Goal: Task Accomplishment & Management: Use online tool/utility

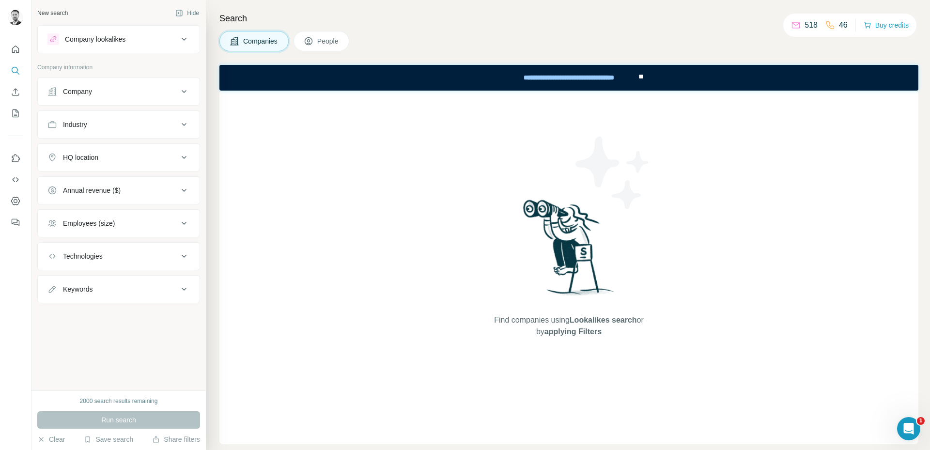
click at [131, 91] on div "Company" at bounding box center [112, 92] width 131 height 10
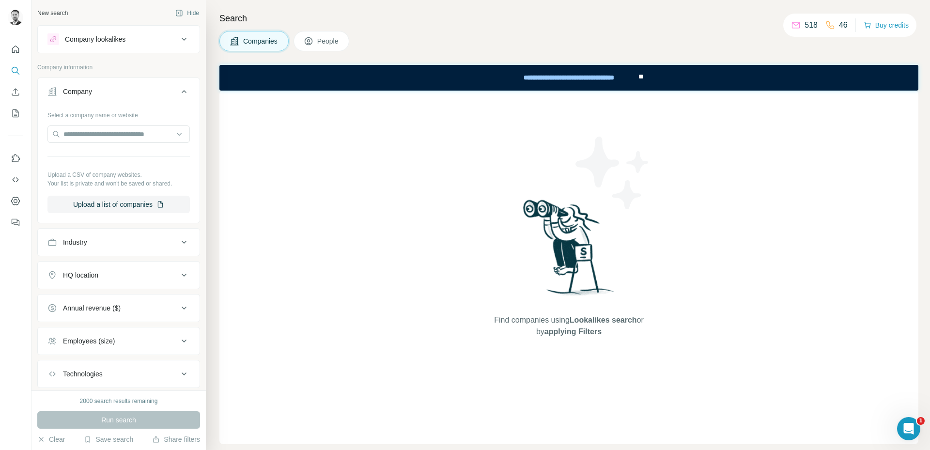
click at [131, 91] on div "Company" at bounding box center [112, 92] width 131 height 10
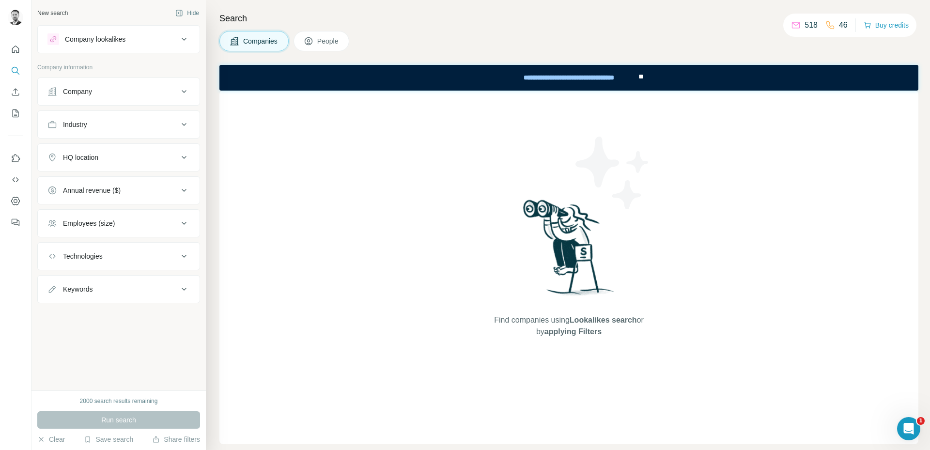
click at [102, 151] on button "HQ location" at bounding box center [119, 157] width 162 height 23
click at [96, 183] on input "text" at bounding box center [118, 181] width 142 height 17
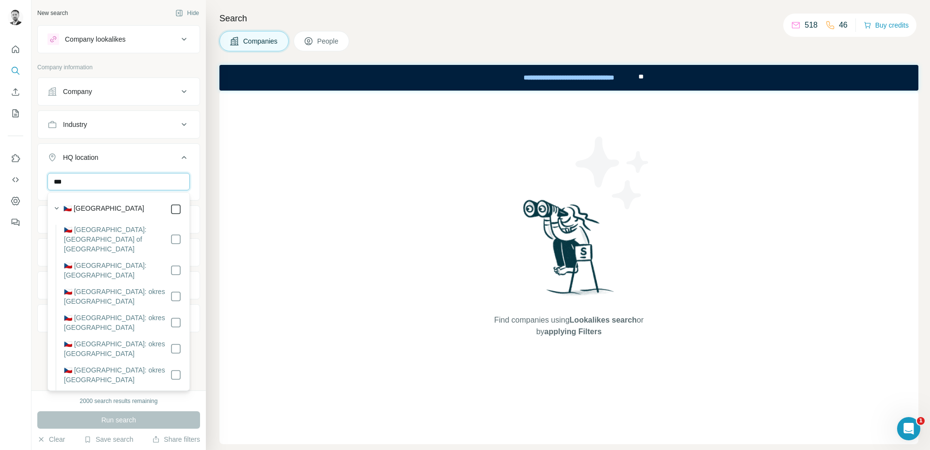
type input "***"
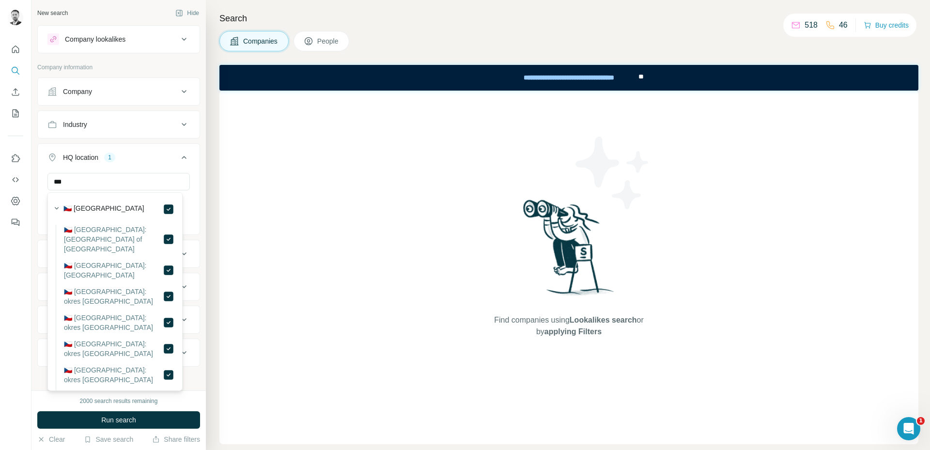
click at [13, 287] on div at bounding box center [15, 225] width 31 height 450
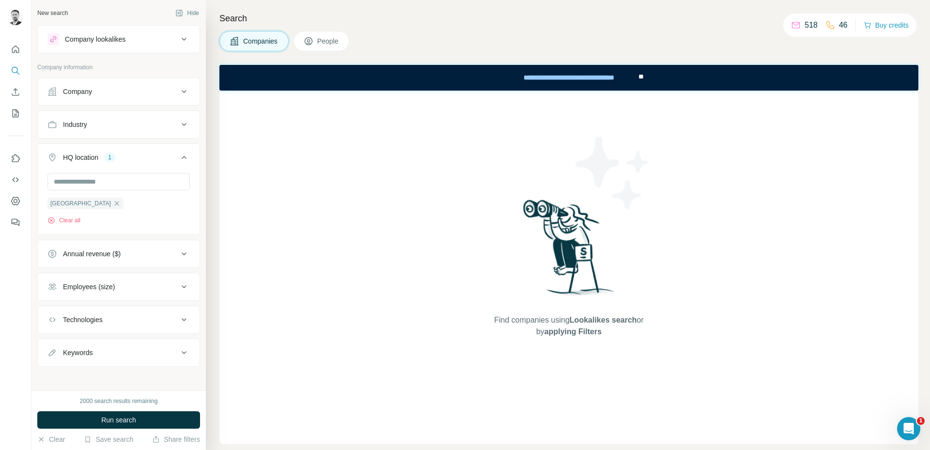
click at [97, 132] on button "Industry" at bounding box center [119, 124] width 162 height 23
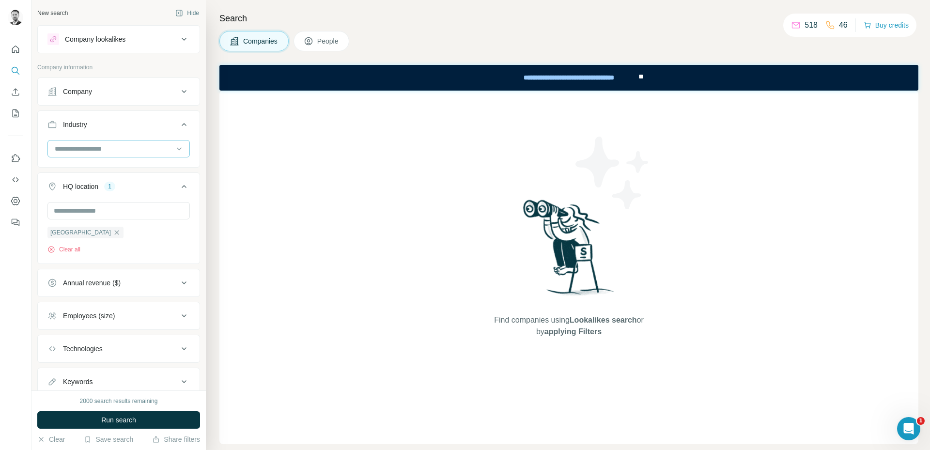
click at [95, 146] on input at bounding box center [114, 148] width 120 height 11
type input "*******"
click at [79, 187] on p "Real Estate" at bounding box center [73, 188] width 35 height 10
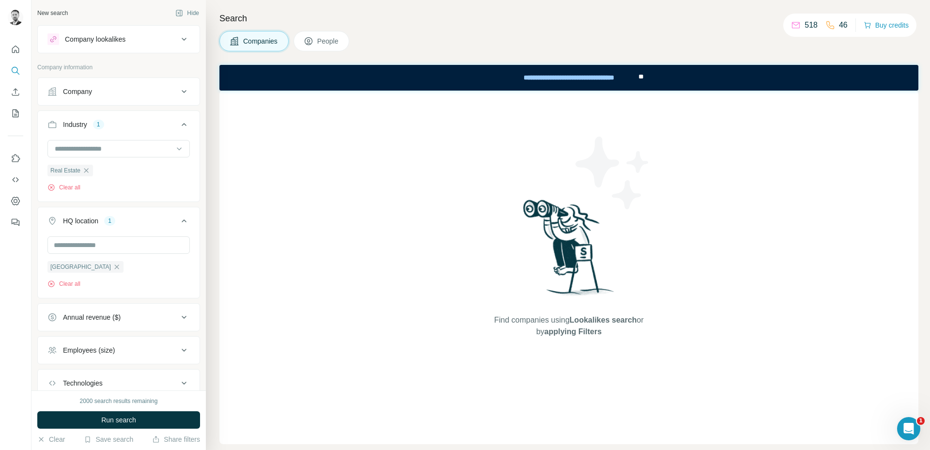
click at [10, 272] on div at bounding box center [15, 225] width 31 height 450
click at [89, 417] on button "Run search" at bounding box center [118, 419] width 163 height 17
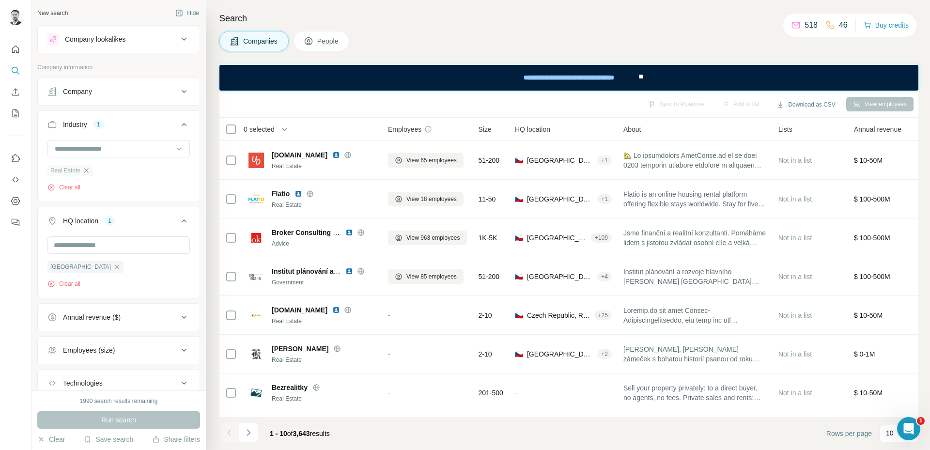
click at [89, 171] on icon "button" at bounding box center [86, 171] width 8 height 8
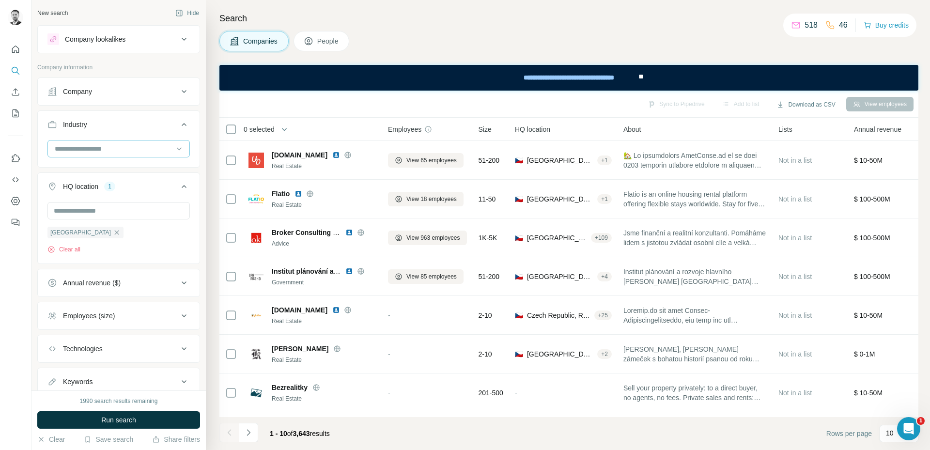
click at [92, 151] on input at bounding box center [114, 148] width 120 height 11
type input "***"
click at [94, 164] on div "Accounting" at bounding box center [115, 170] width 130 height 17
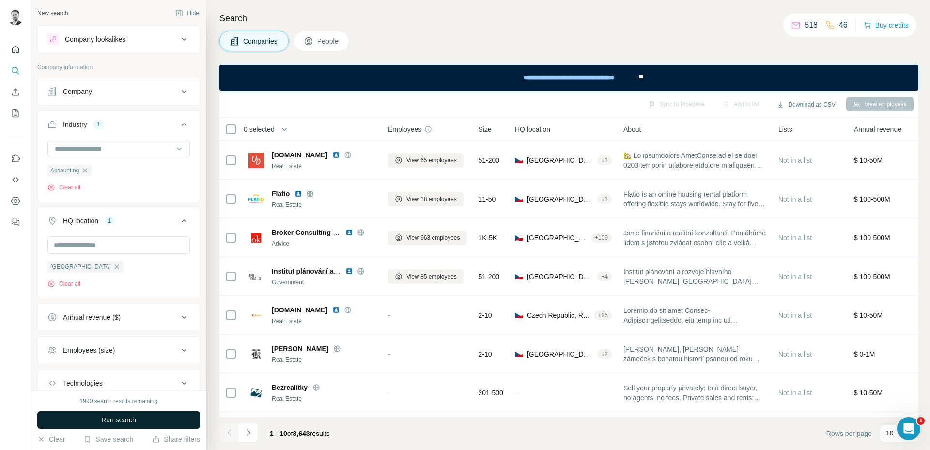
click at [113, 420] on span "Run search" at bounding box center [118, 420] width 35 height 10
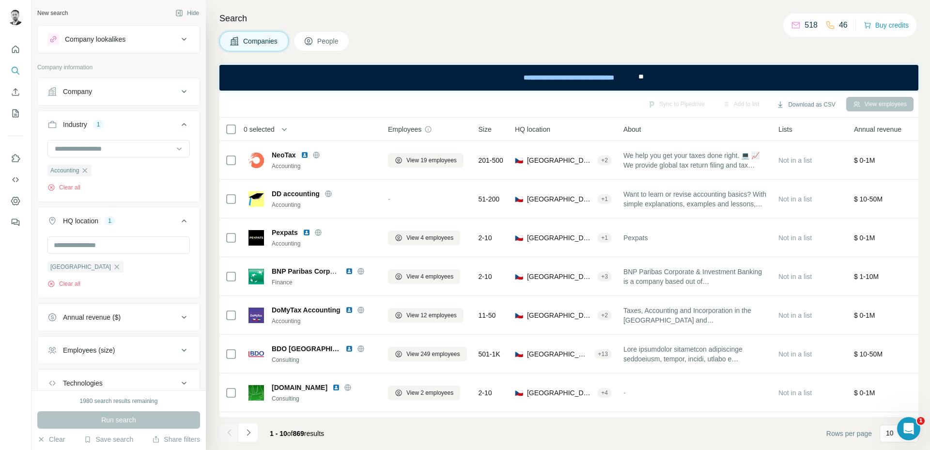
click at [381, 12] on h4 "Search" at bounding box center [568, 19] width 699 height 14
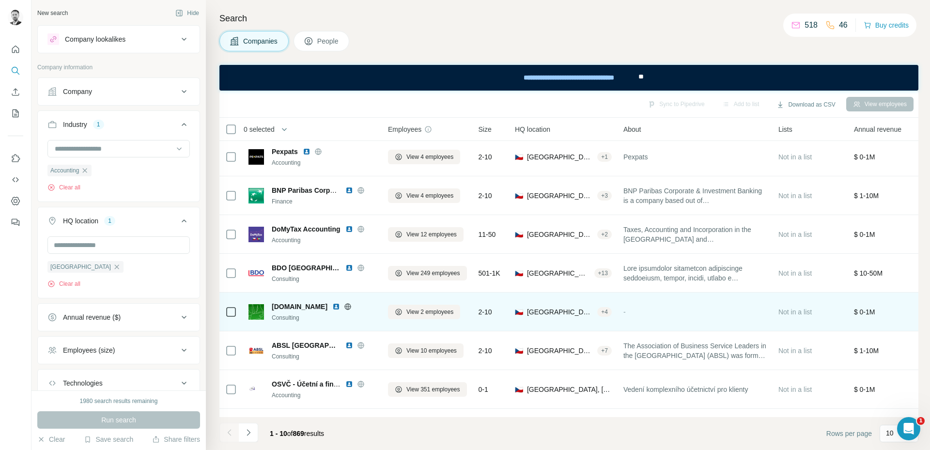
scroll to position [116, 0]
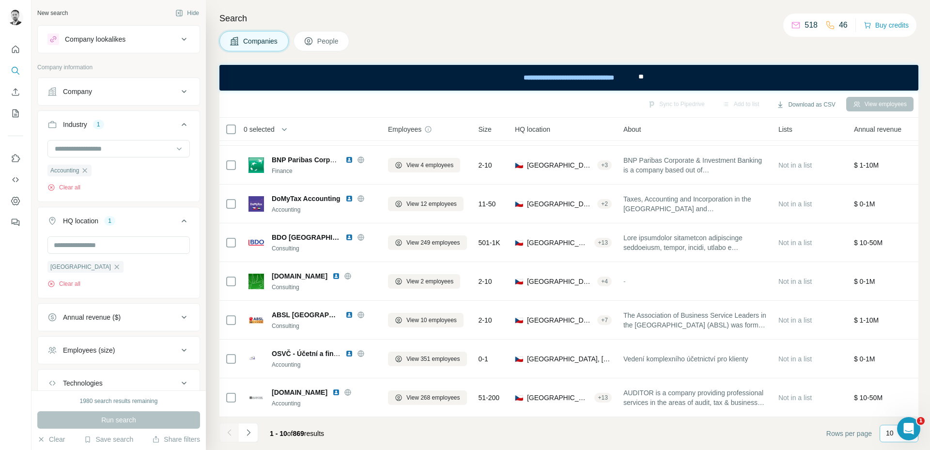
click at [887, 438] on div "10" at bounding box center [898, 433] width 24 height 16
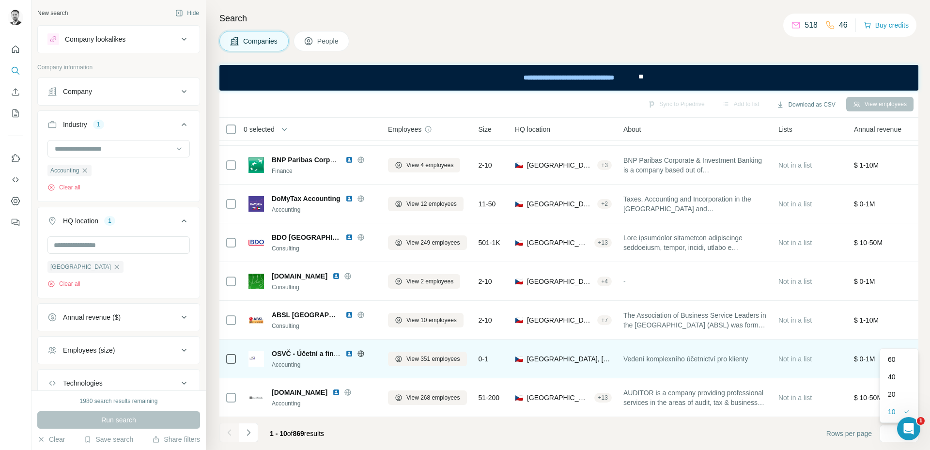
click at [891, 359] on p "60" at bounding box center [892, 360] width 8 height 10
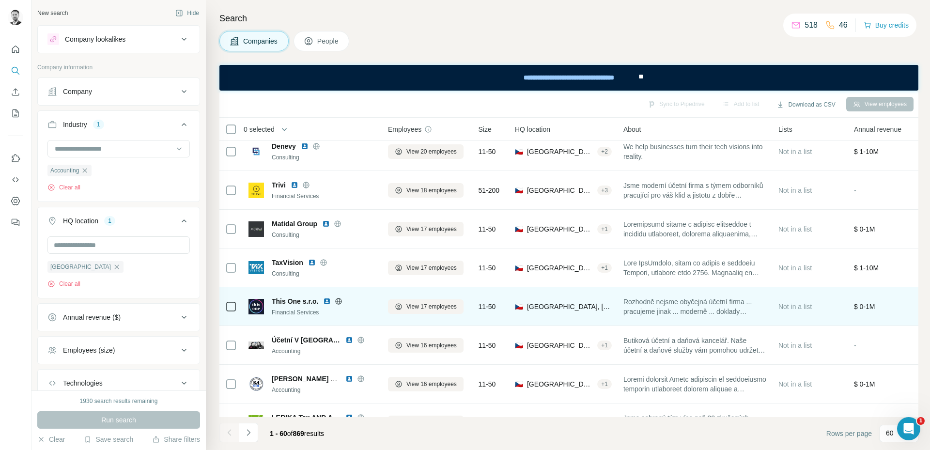
scroll to position [924, 0]
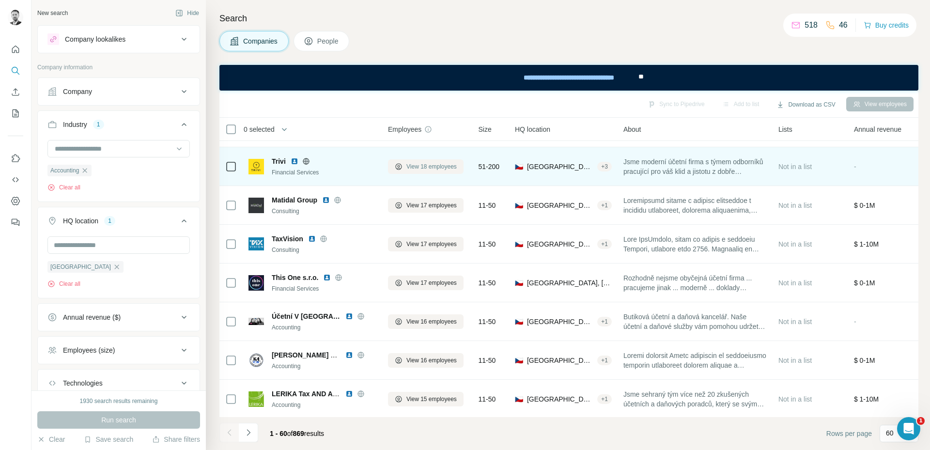
click at [423, 166] on span "View 18 employees" at bounding box center [431, 166] width 50 height 9
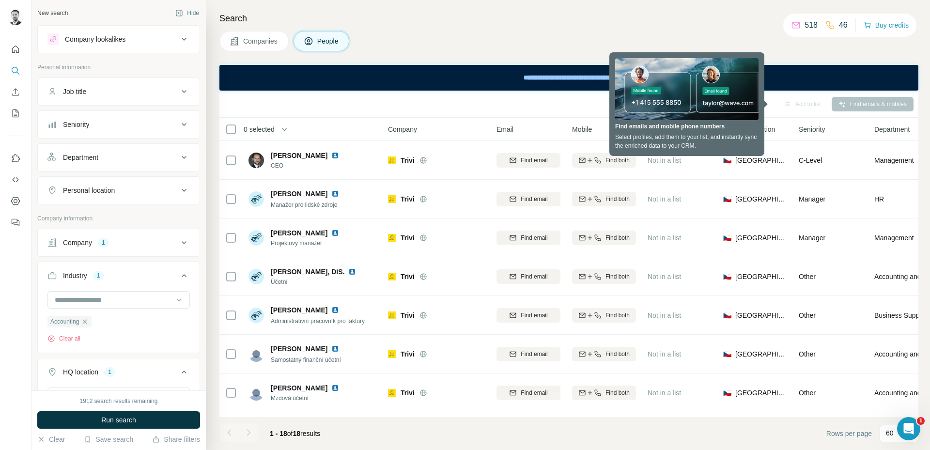
click at [584, 427] on footer "1 - 18 of 18 results Rows per page 60" at bounding box center [568, 433] width 699 height 33
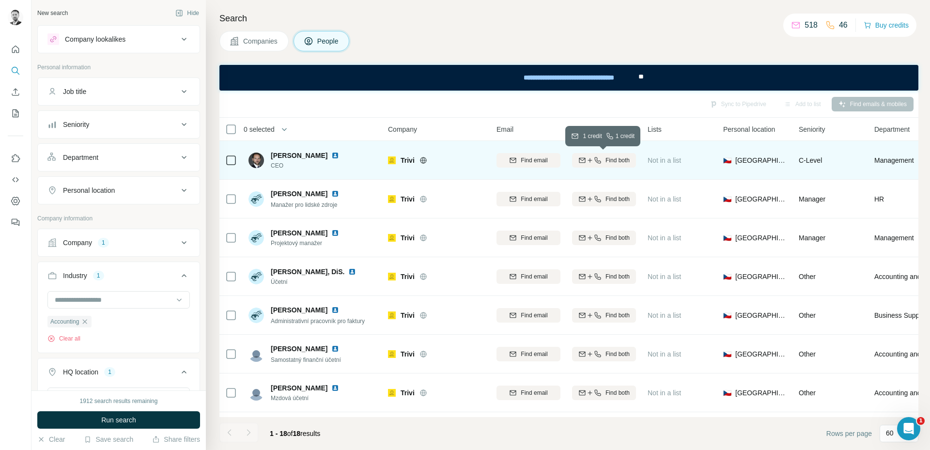
click at [594, 163] on icon "button" at bounding box center [598, 160] width 8 height 8
click at [601, 18] on h4 "Search" at bounding box center [568, 19] width 699 height 14
click at [569, 31] on div "Companies People" at bounding box center [568, 41] width 699 height 20
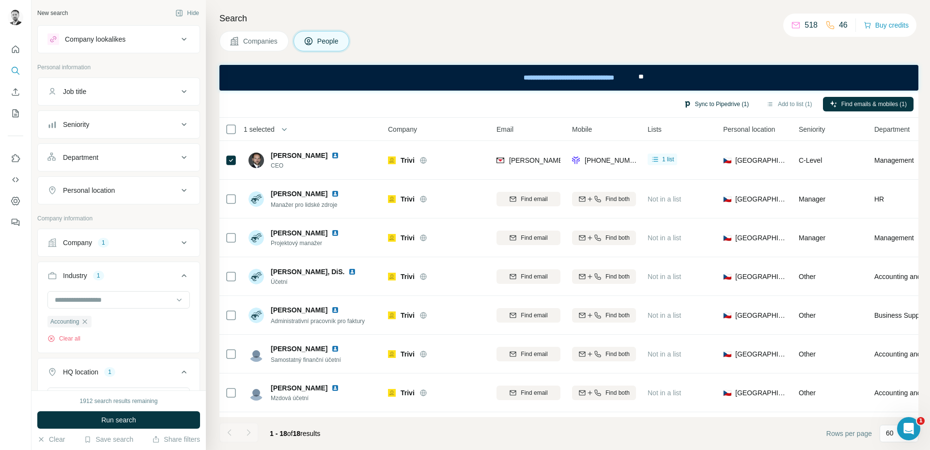
click at [712, 106] on button "Sync to Pipedrive (1)" at bounding box center [716, 104] width 79 height 15
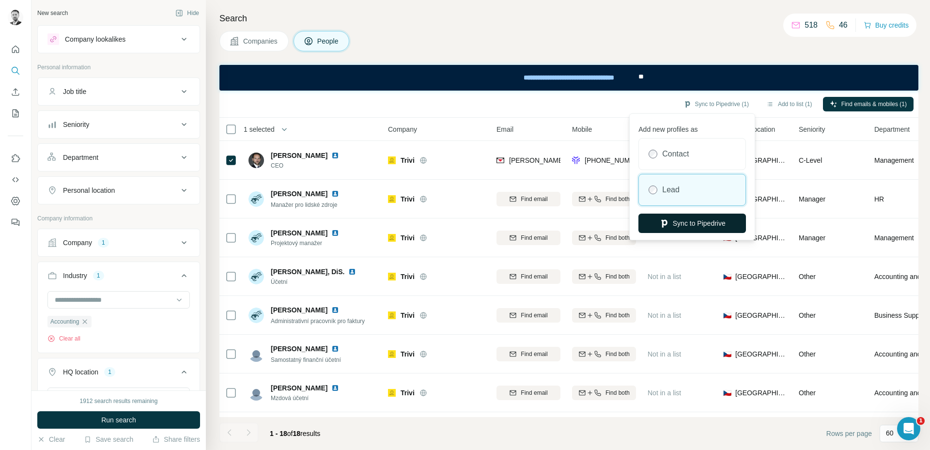
click at [673, 227] on button "Sync to Pipedrive" at bounding box center [692, 223] width 108 height 19
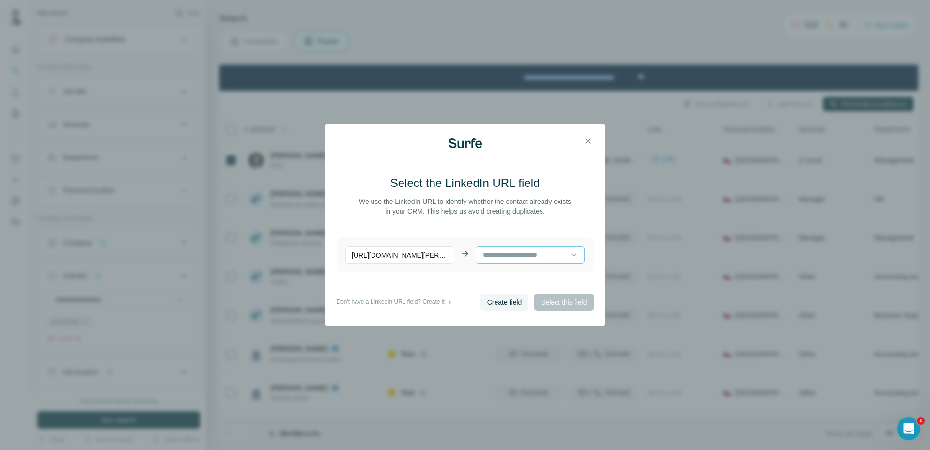
click at [521, 254] on input at bounding box center [526, 254] width 89 height 11
click at [517, 229] on main "Select the LinkedIn URL field We use the LinkedIn URL to identify whether the c…" at bounding box center [465, 234] width 257 height 118
click at [569, 258] on icon at bounding box center [574, 255] width 10 height 10
click at [463, 278] on main "Select the LinkedIn URL field We use the LinkedIn URL to identify whether the c…" at bounding box center [465, 234] width 257 height 118
click at [491, 300] on span "Create field" at bounding box center [504, 302] width 35 height 10
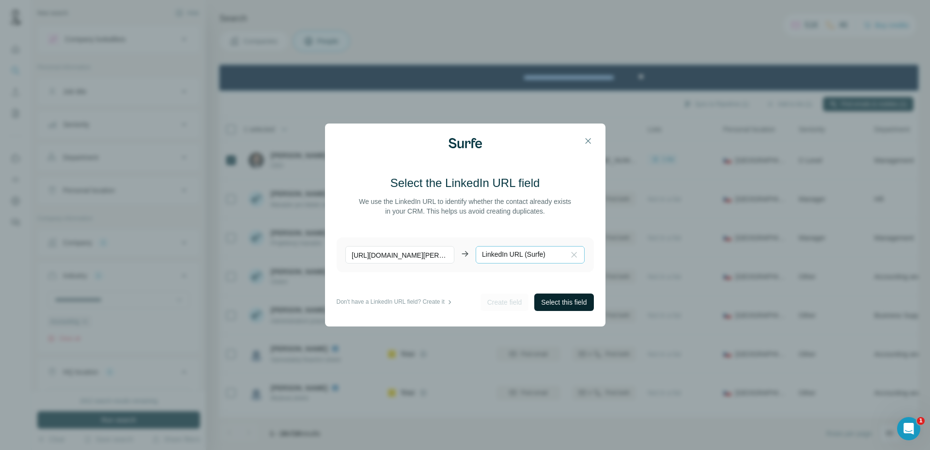
click at [555, 299] on span "Select this field" at bounding box center [564, 302] width 46 height 10
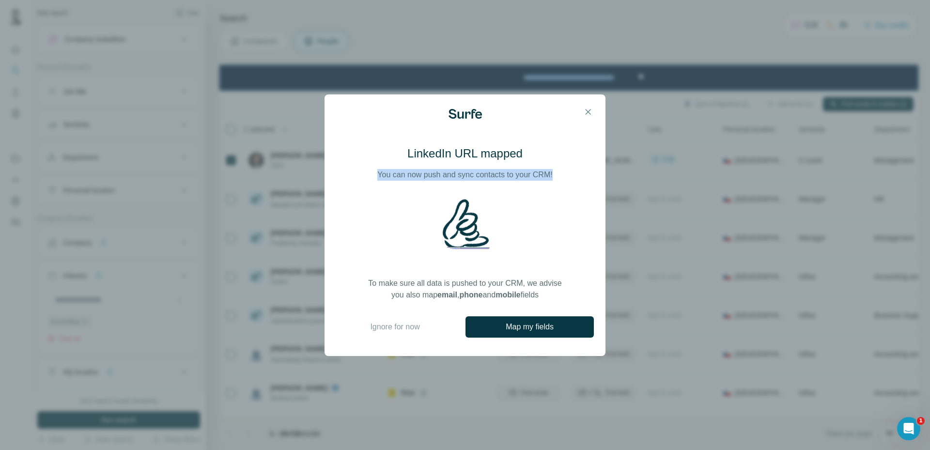
drag, startPoint x: 558, startPoint y: 177, endPoint x: 359, endPoint y: 181, distance: 199.6
click at [359, 181] on div "LinkedIn URL mapped You can now push and sync contacts to your CRM! To make sur…" at bounding box center [465, 223] width 258 height 155
click at [524, 321] on button "Map my fields" at bounding box center [529, 326] width 128 height 21
click at [590, 108] on icon "button" at bounding box center [588, 112] width 10 height 10
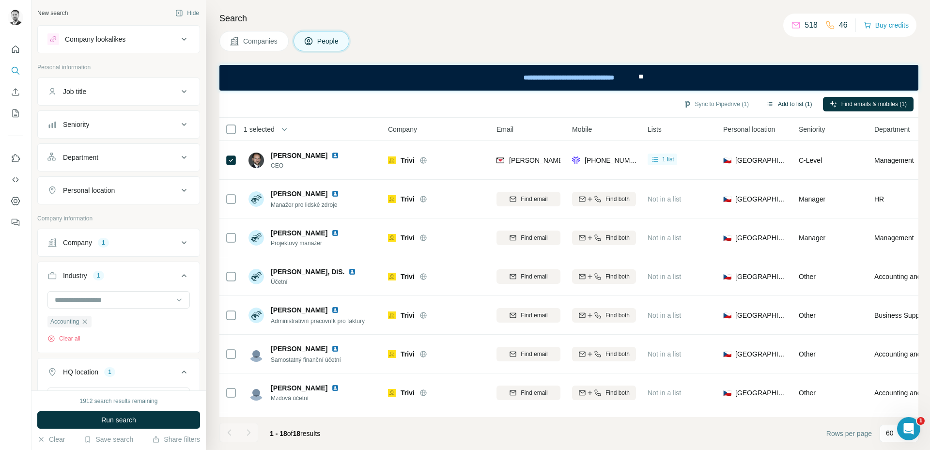
click at [784, 106] on button "Add to list (1)" at bounding box center [789, 104] width 60 height 15
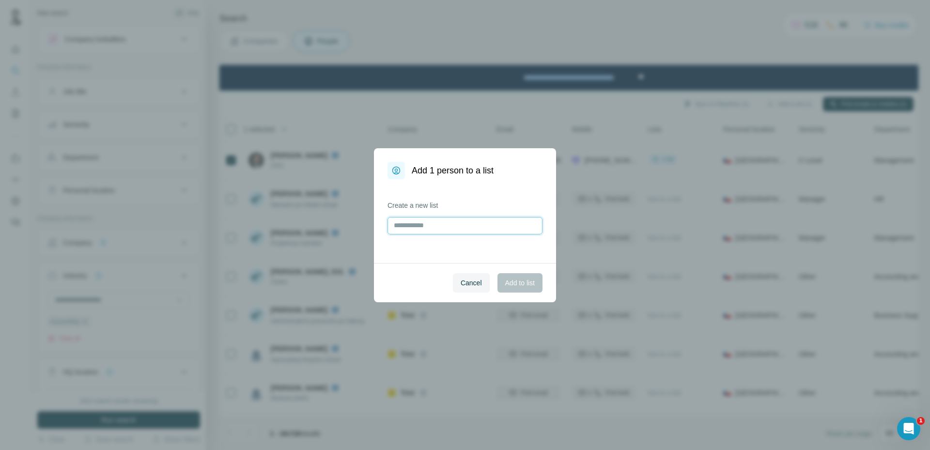
click at [473, 218] on input "text" at bounding box center [464, 225] width 155 height 17
click at [470, 222] on input "text" at bounding box center [464, 225] width 155 height 17
click at [480, 286] on button "Cancel" at bounding box center [471, 282] width 37 height 19
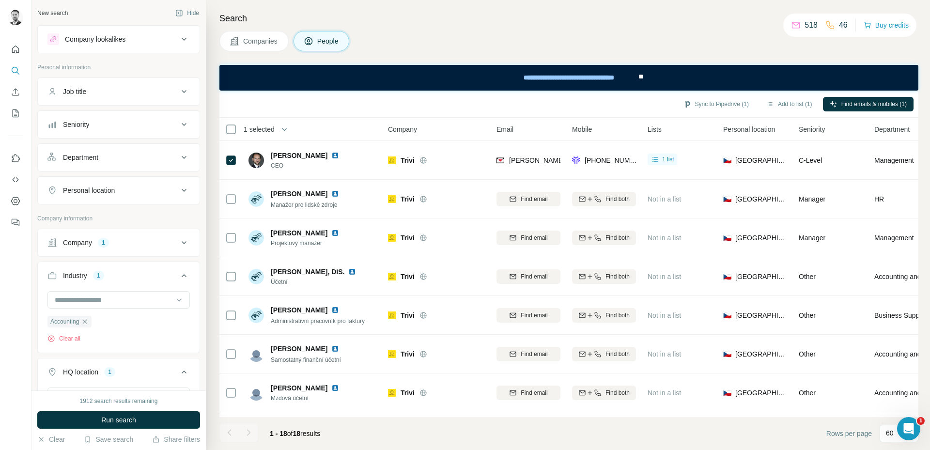
click at [730, 54] on div "Search Companies People Sync to Pipedrive (1) Add to list (1) Find emails & mob…" at bounding box center [568, 225] width 724 height 450
click at [909, 430] on icon "Open Intercom Messenger" at bounding box center [907, 427] width 16 height 16
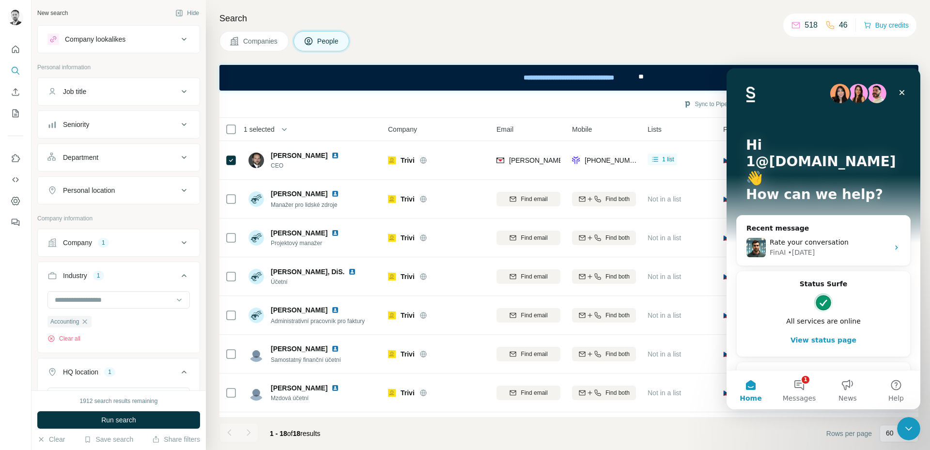
click at [811, 380] on div "AI Agent and team can help" at bounding box center [817, 385] width 142 height 10
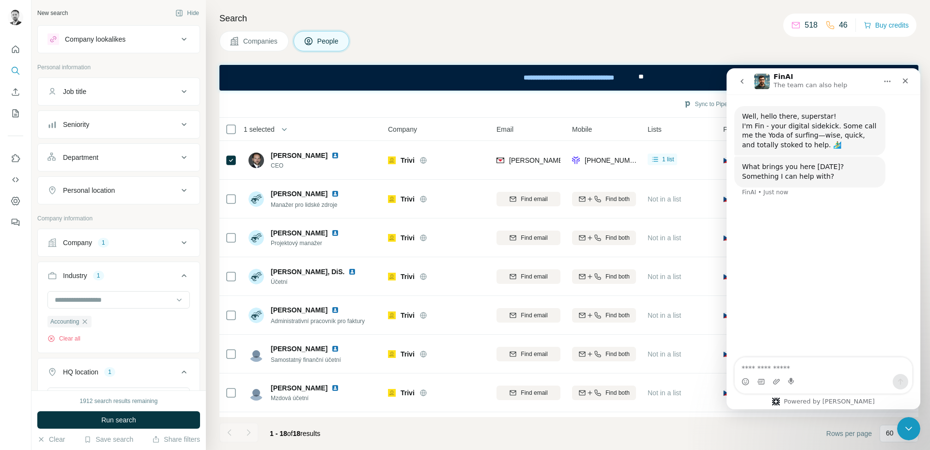
click at [806, 367] on textarea "Ask a question…" at bounding box center [823, 365] width 177 height 16
type textarea "**********"
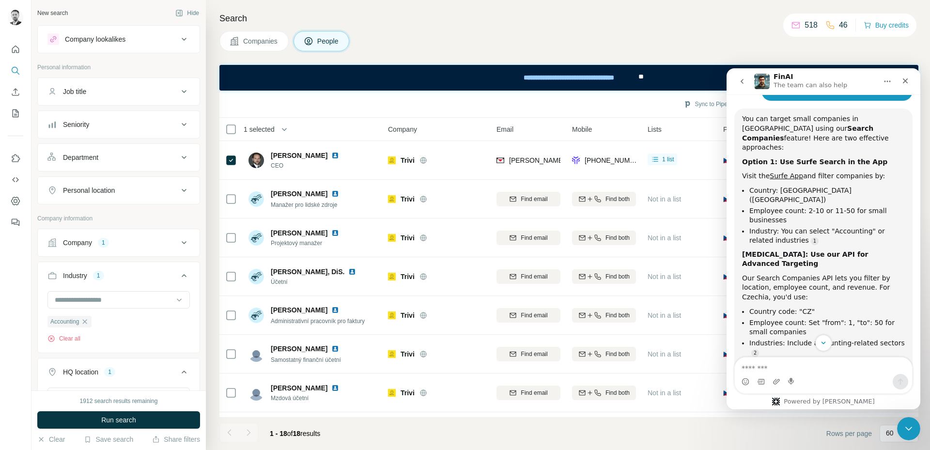
scroll to position [180, 0]
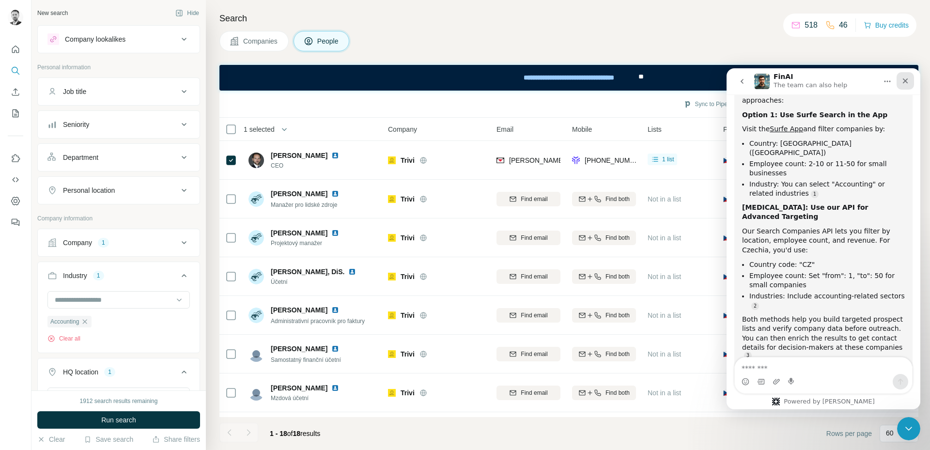
click at [903, 81] on icon "Close" at bounding box center [905, 81] width 8 height 8
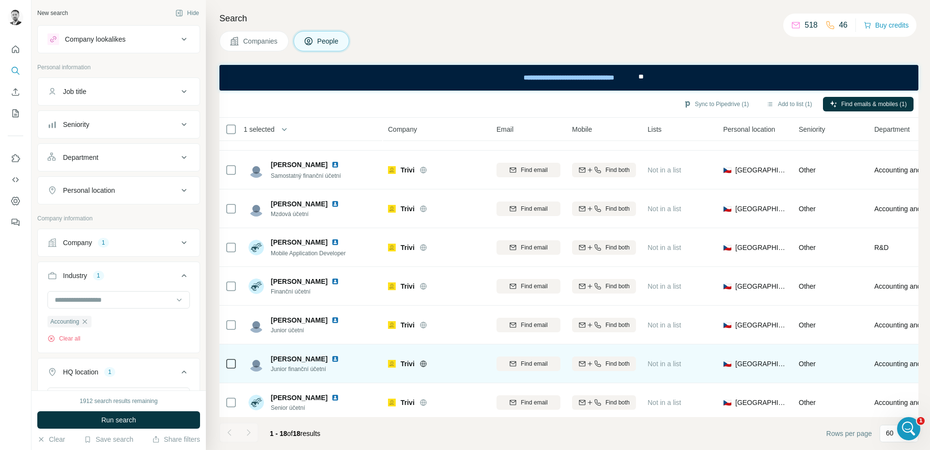
scroll to position [0, 0]
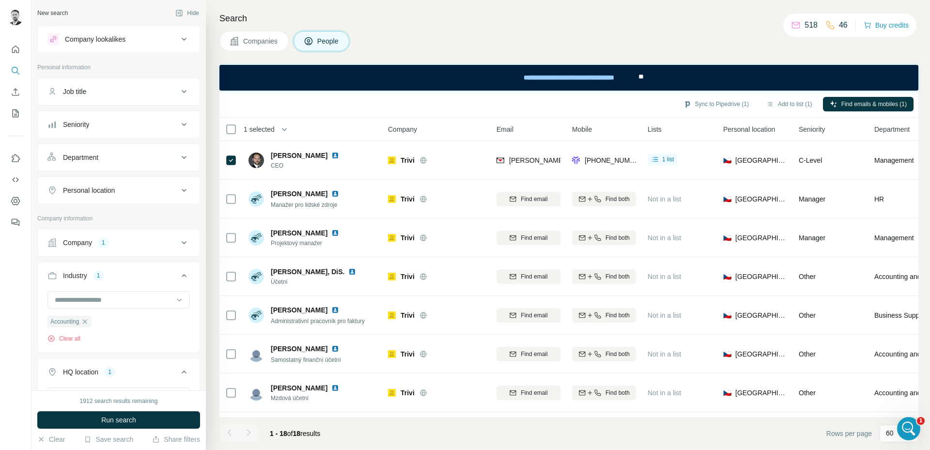
click at [267, 41] on span "Companies" at bounding box center [260, 41] width 35 height 10
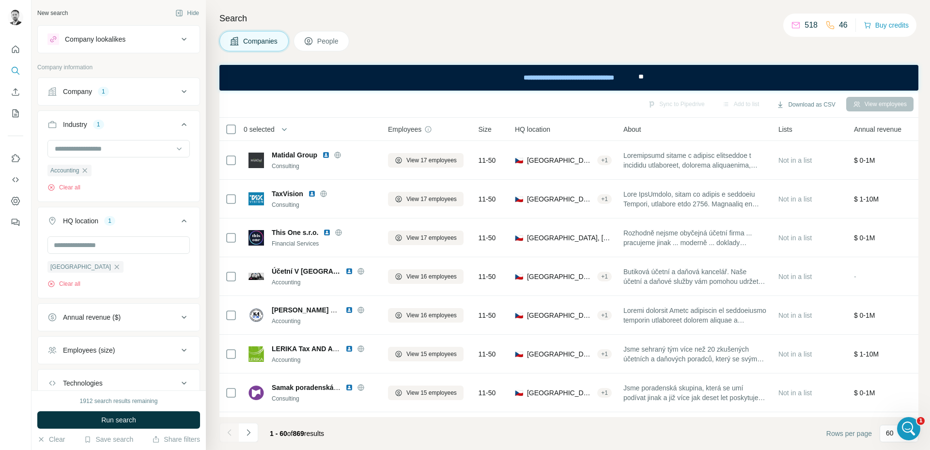
scroll to position [807, 0]
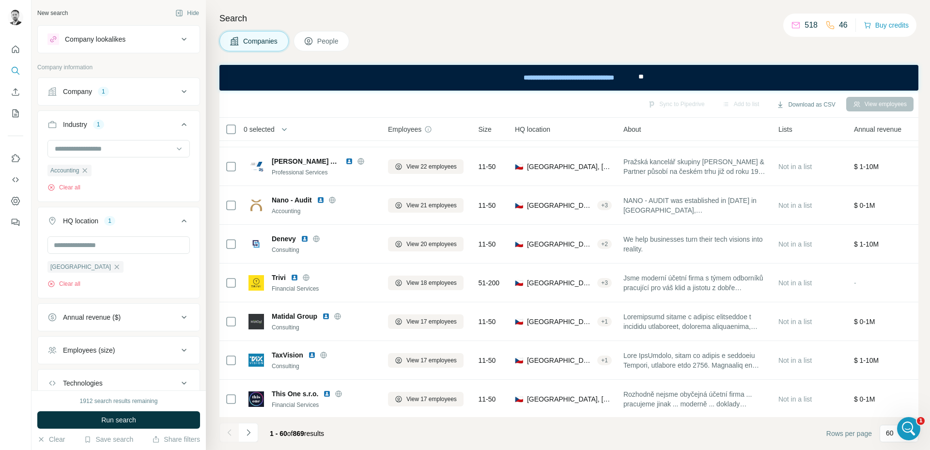
click at [446, 39] on div "Companies People" at bounding box center [568, 41] width 699 height 20
click at [89, 170] on icon "button" at bounding box center [85, 171] width 8 height 8
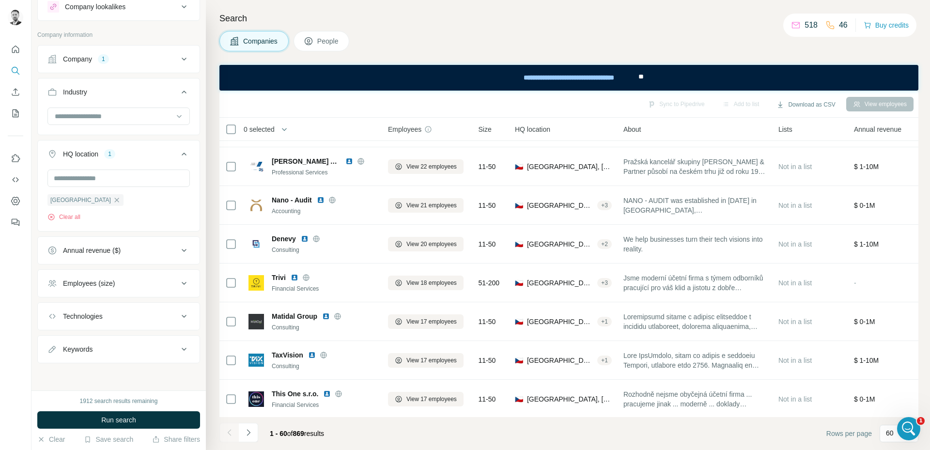
scroll to position [33, 0]
click at [118, 279] on div "Employees (size)" at bounding box center [112, 284] width 131 height 10
click at [50, 302] on icon at bounding box center [53, 304] width 12 height 12
click at [55, 323] on icon at bounding box center [53, 322] width 12 height 12
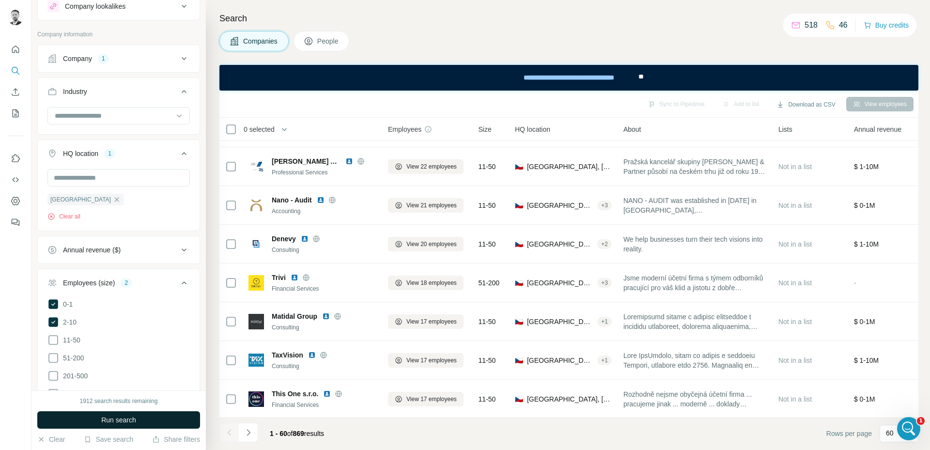
click at [97, 421] on button "Run search" at bounding box center [118, 419] width 163 height 17
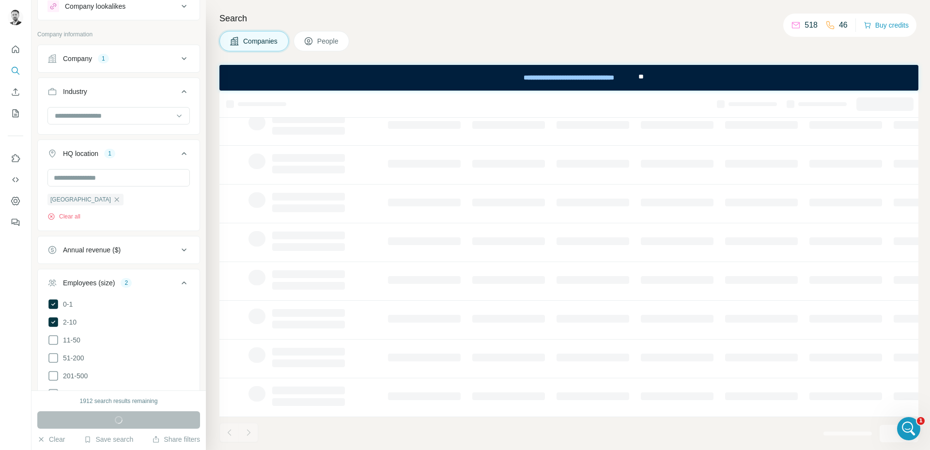
scroll to position [116, 0]
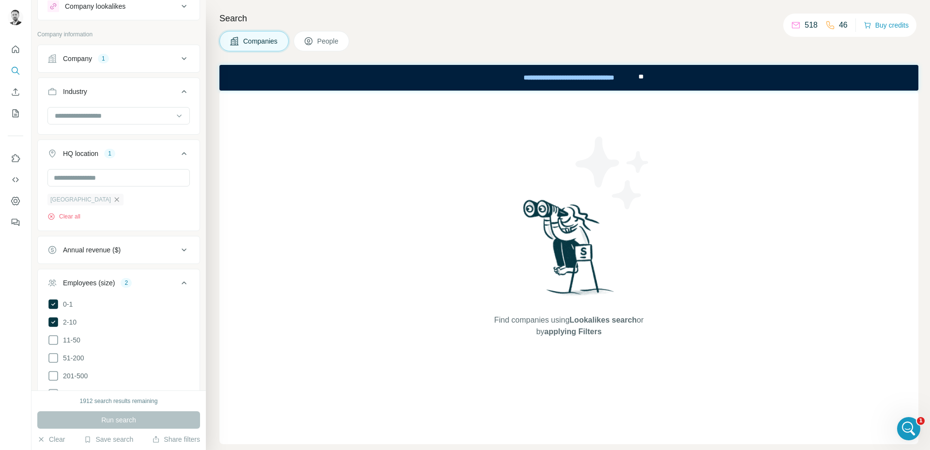
click at [113, 198] on icon "button" at bounding box center [117, 200] width 8 height 8
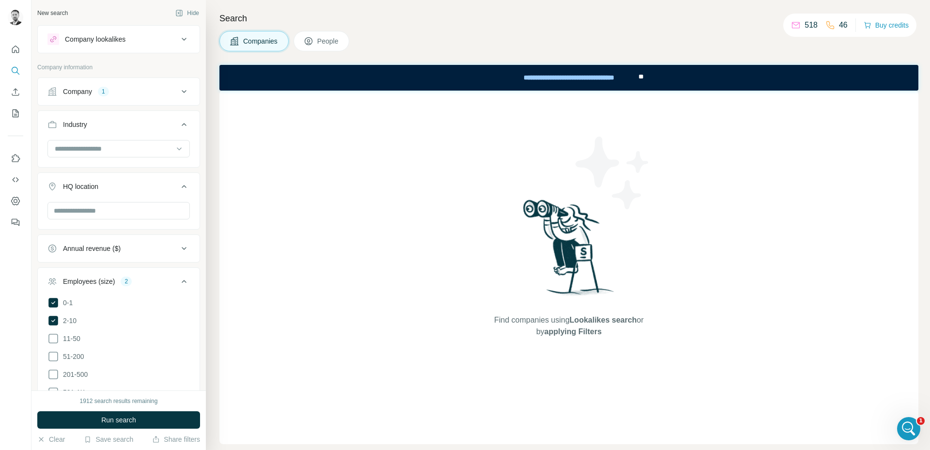
click at [129, 94] on div "Company 1" at bounding box center [112, 92] width 131 height 10
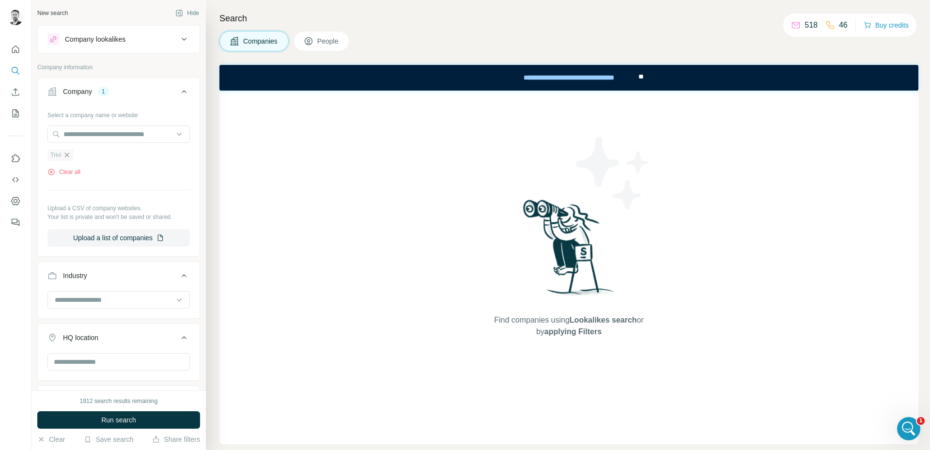
click at [68, 156] on icon "button" at bounding box center [67, 155] width 8 height 8
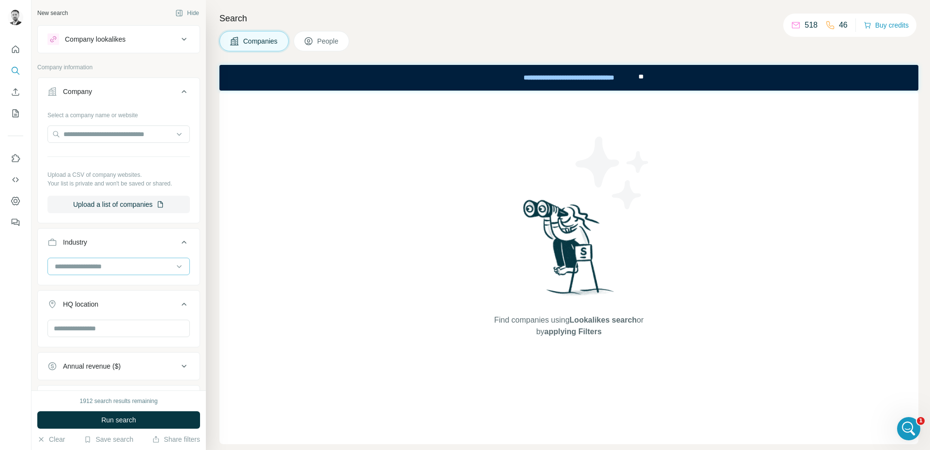
click at [87, 269] on input at bounding box center [114, 266] width 120 height 11
click at [103, 242] on div "Industry" at bounding box center [112, 242] width 131 height 10
click at [83, 304] on input "text" at bounding box center [118, 299] width 142 height 17
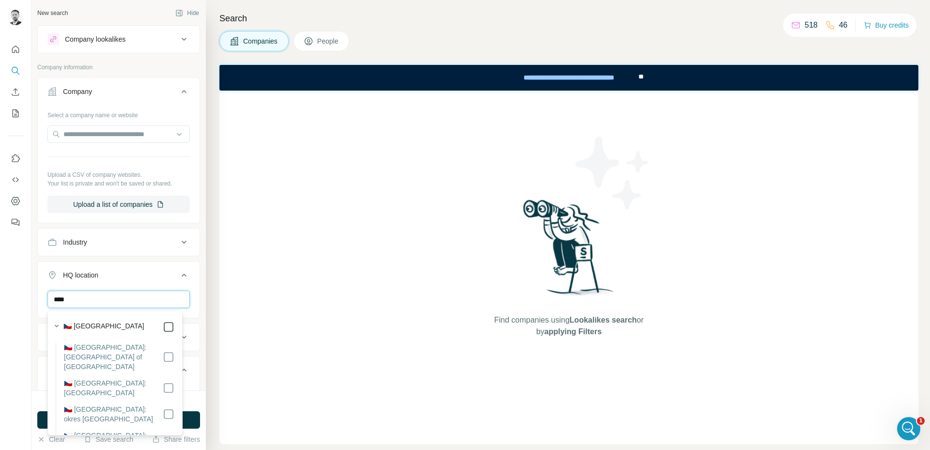
type input "****"
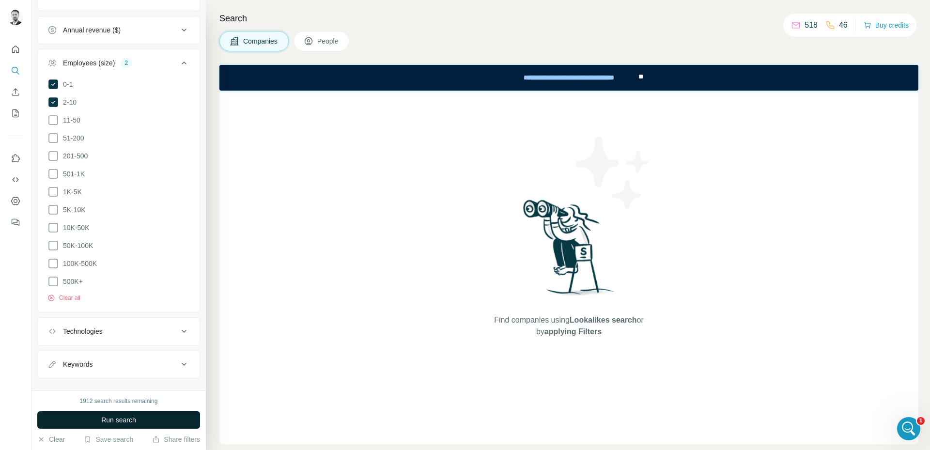
click at [132, 418] on span "Run search" at bounding box center [118, 420] width 35 height 10
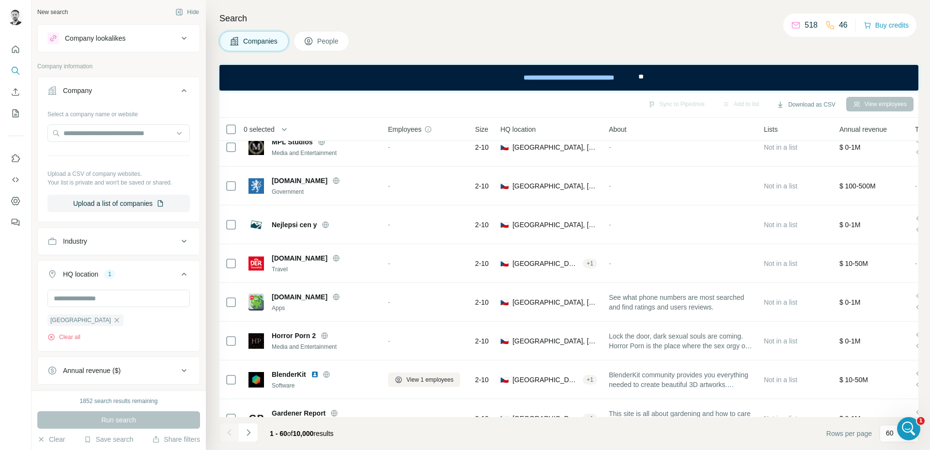
scroll to position [0, 0]
click at [325, 37] on span "People" at bounding box center [328, 41] width 22 height 10
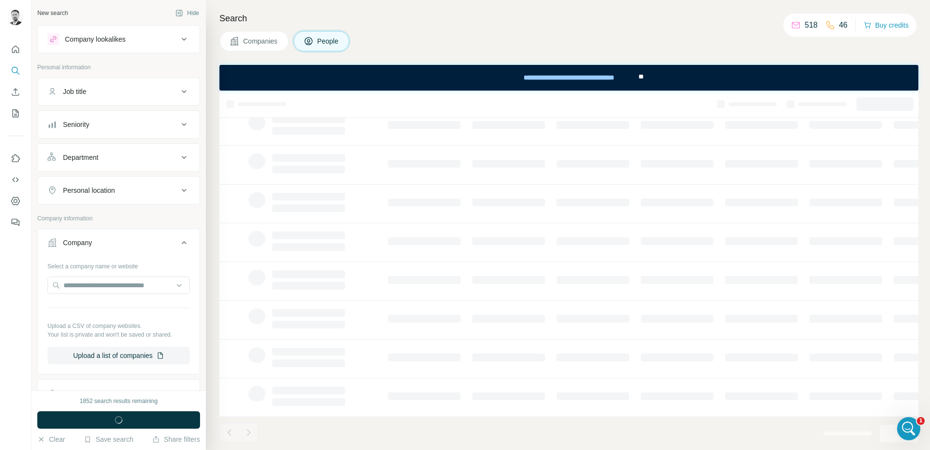
scroll to position [116, 0]
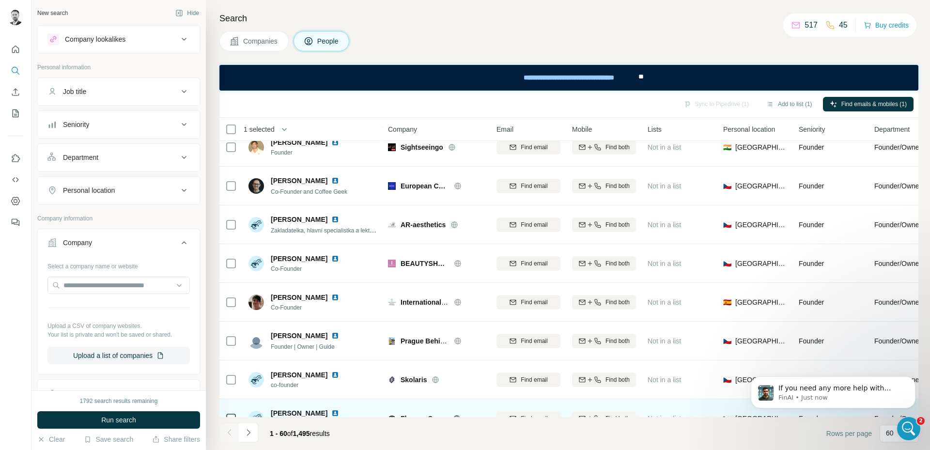
scroll to position [249, 0]
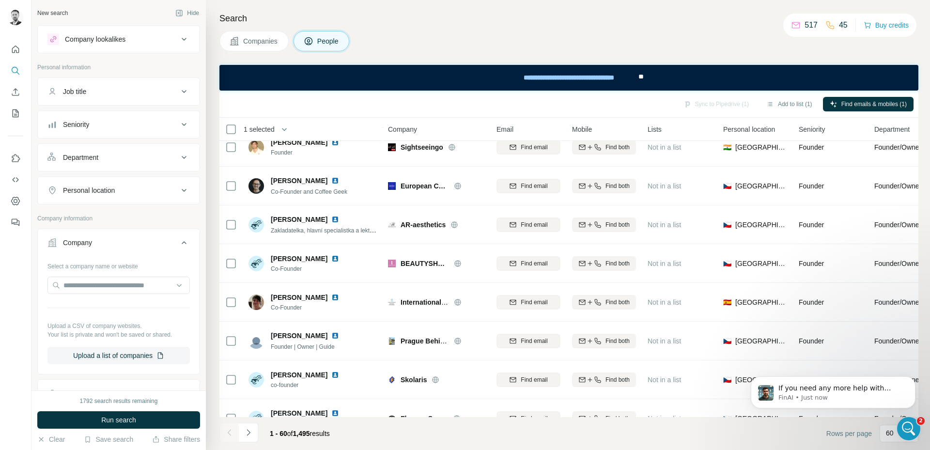
click at [270, 40] on span "Companies" at bounding box center [260, 41] width 35 height 10
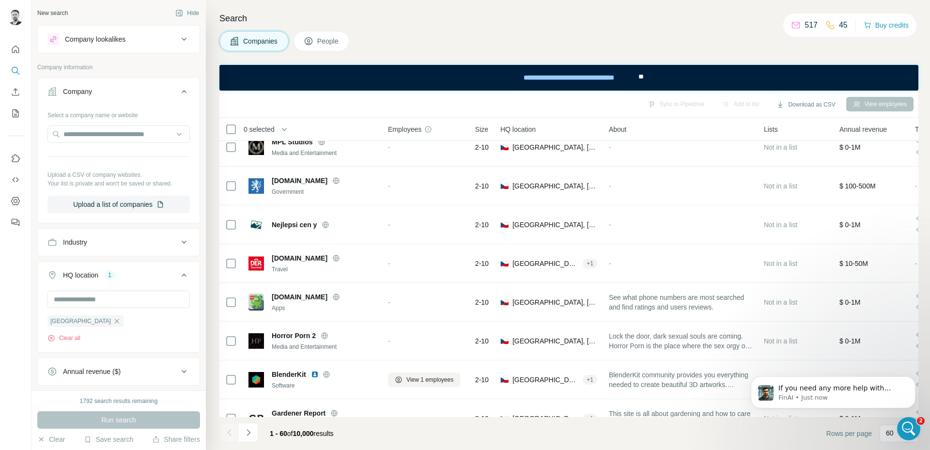
click at [322, 40] on span "People" at bounding box center [328, 41] width 22 height 10
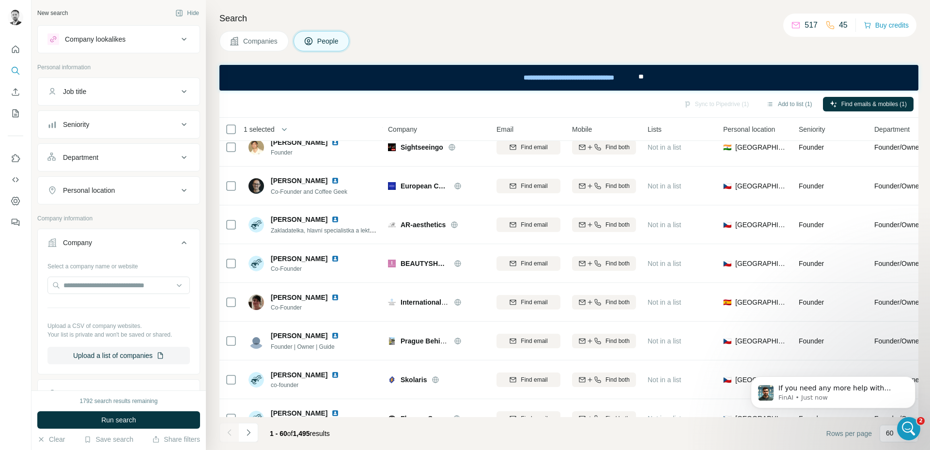
click at [166, 91] on div "Job title" at bounding box center [112, 92] width 131 height 10
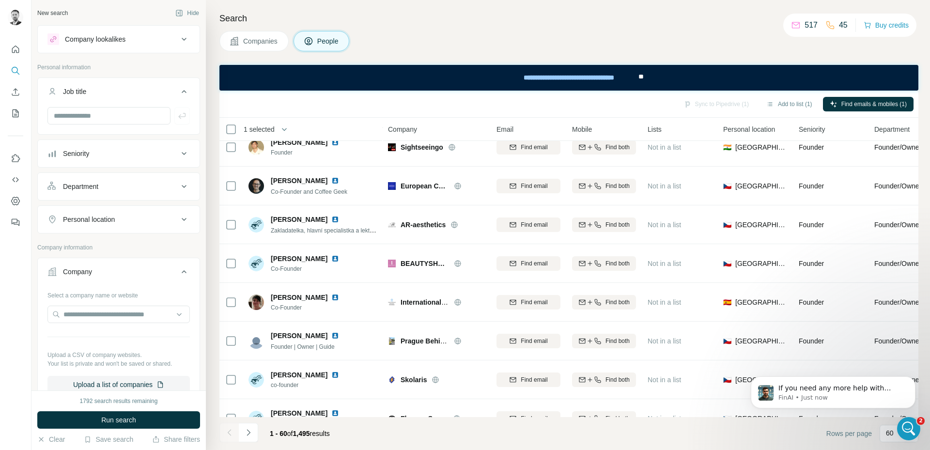
click at [119, 148] on button "Seniority" at bounding box center [119, 153] width 162 height 23
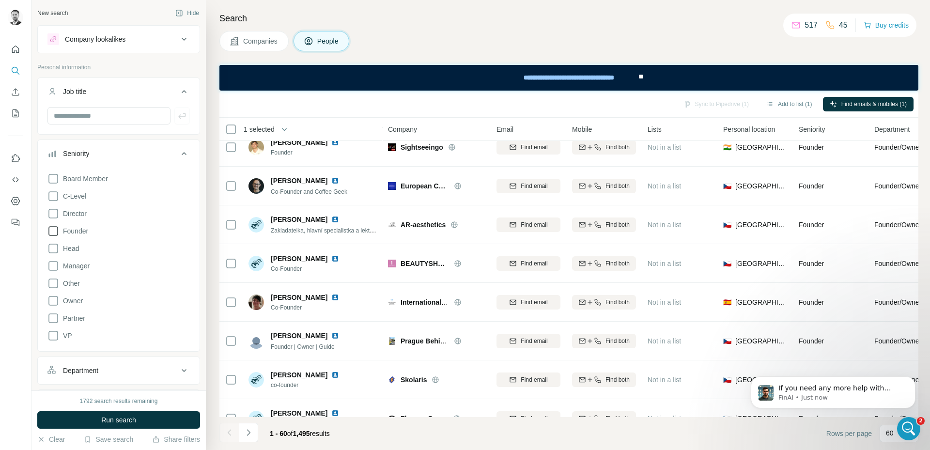
click at [53, 229] on icon at bounding box center [53, 231] width 12 height 12
click at [53, 214] on icon at bounding box center [53, 214] width 12 height 12
click at [56, 178] on icon at bounding box center [53, 179] width 12 height 12
click at [54, 197] on icon at bounding box center [53, 196] width 12 height 12
click at [55, 303] on icon at bounding box center [53, 301] width 12 height 12
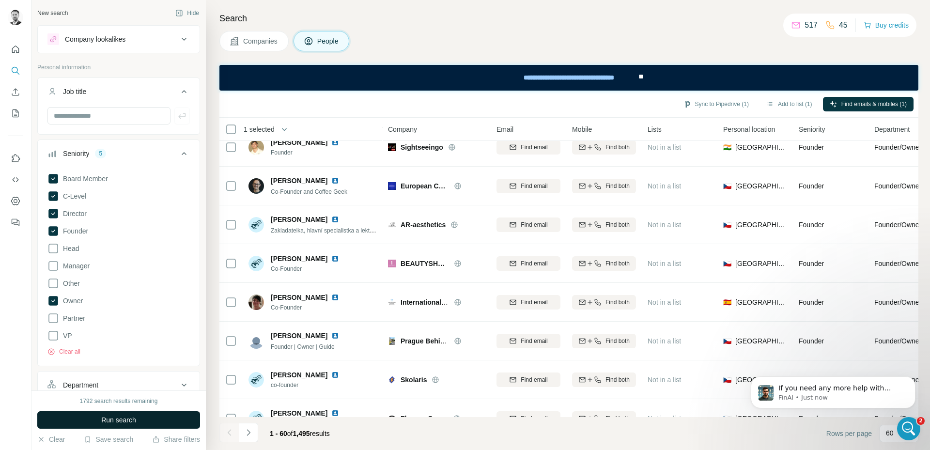
click at [104, 423] on span "Run search" at bounding box center [118, 420] width 35 height 10
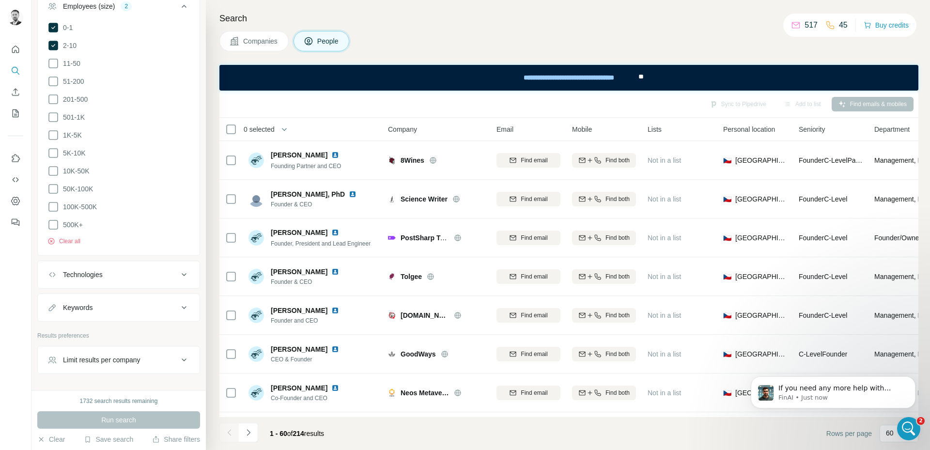
scroll to position [800, 0]
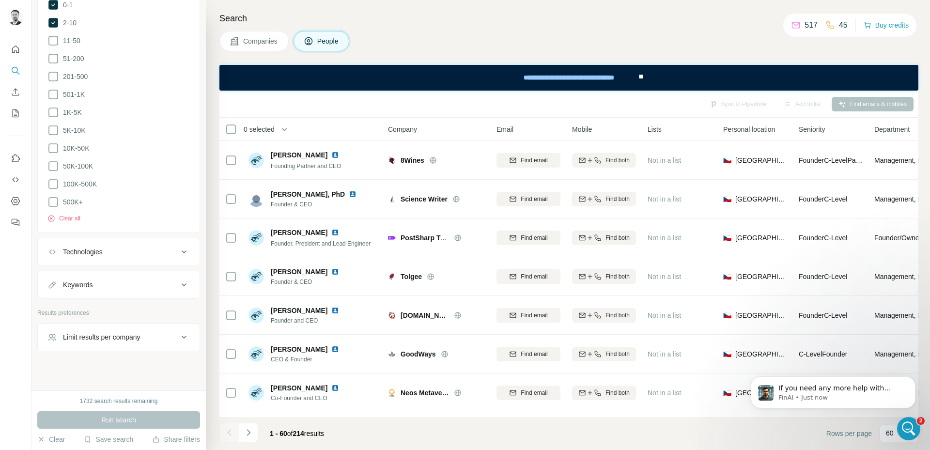
click at [447, 46] on div "Companies People" at bounding box center [568, 41] width 699 height 20
click at [878, 28] on button "Buy credits" at bounding box center [886, 25] width 45 height 14
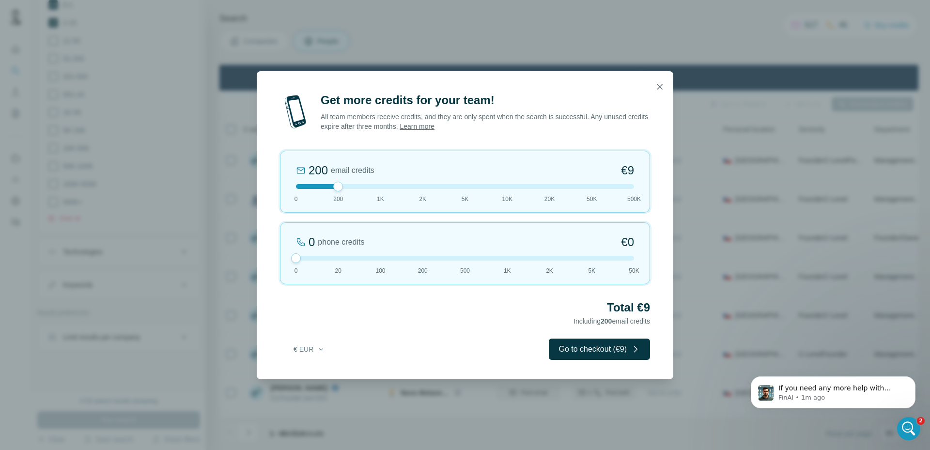
drag, startPoint x: 337, startPoint y: 261, endPoint x: 295, endPoint y: 266, distance: 42.1
click at [295, 266] on div "0 phone credits €0 [PHONE_NUMBER] 1K 2K 5K 50K" at bounding box center [465, 253] width 370 height 62
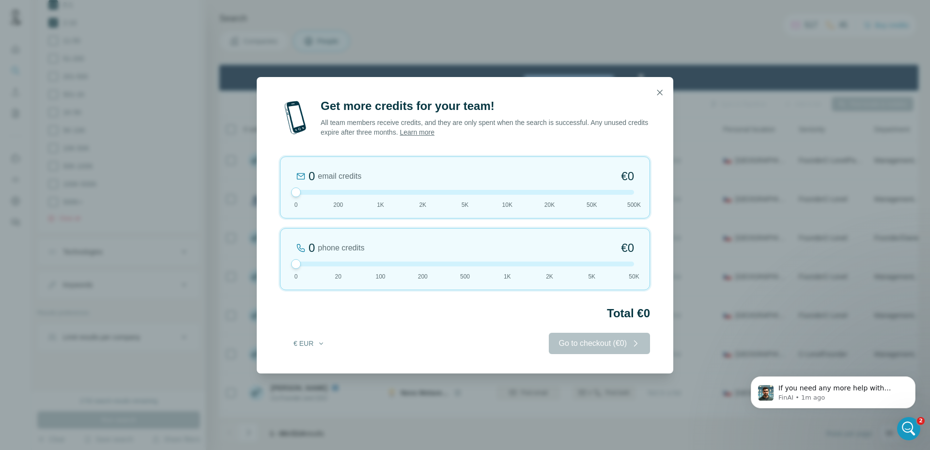
drag, startPoint x: 340, startPoint y: 186, endPoint x: 304, endPoint y: 191, distance: 36.2
click at [304, 191] on div at bounding box center [465, 192] width 338 height 5
click at [659, 91] on icon "button" at bounding box center [660, 93] width 10 height 10
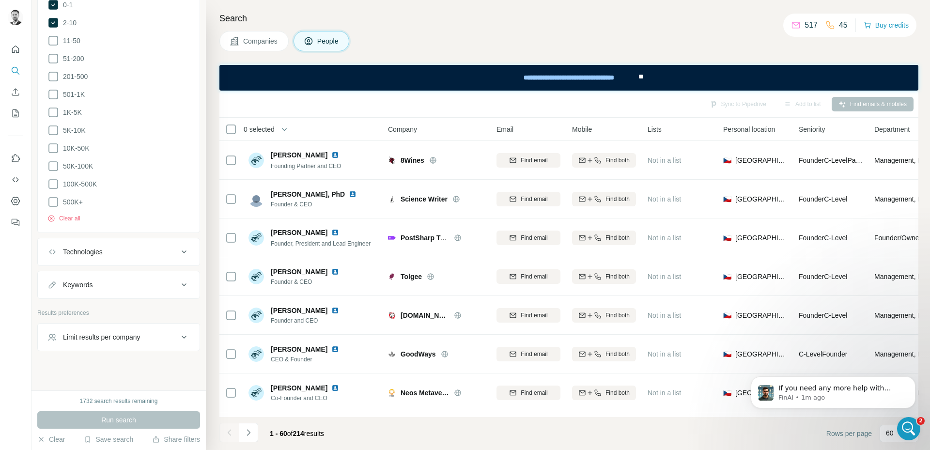
click at [421, 40] on div "Companies People" at bounding box center [568, 41] width 699 height 20
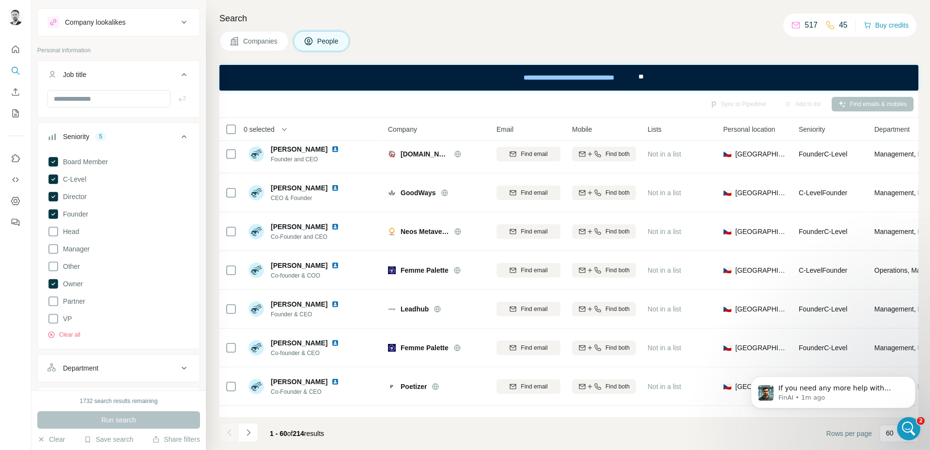
scroll to position [0, 0]
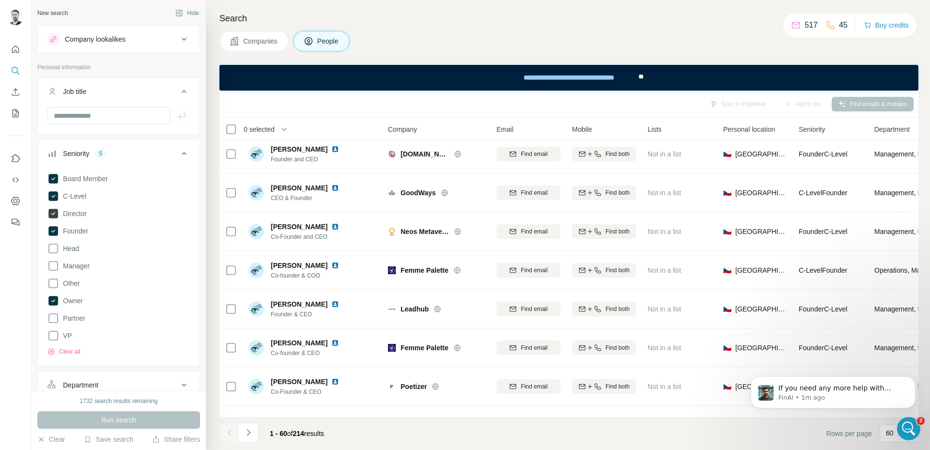
click at [52, 228] on icon at bounding box center [53, 231] width 10 height 10
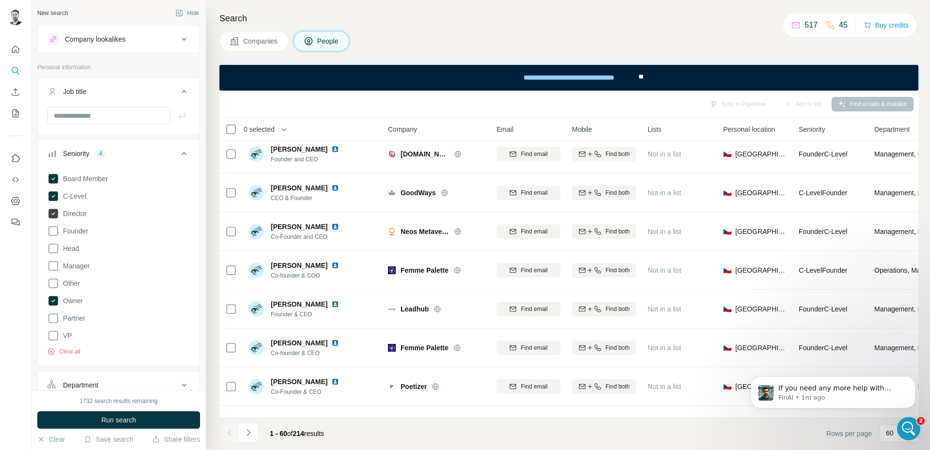
click at [50, 211] on icon at bounding box center [53, 214] width 10 height 10
click at [51, 196] on icon at bounding box center [53, 196] width 10 height 10
click at [54, 177] on icon at bounding box center [53, 179] width 10 height 10
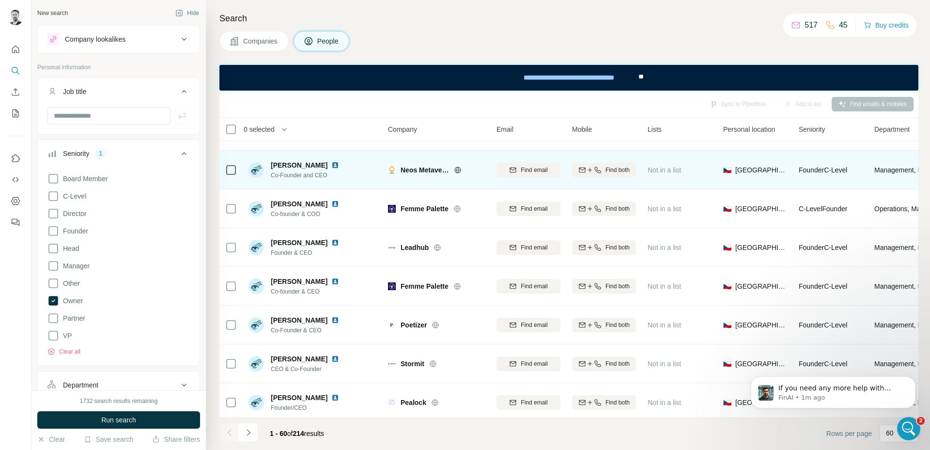
scroll to position [242, 0]
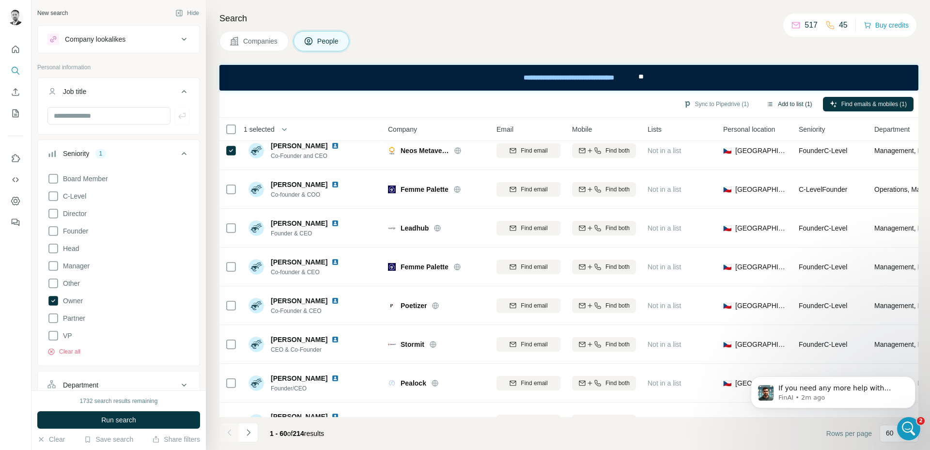
click at [784, 104] on button "Add to list (1)" at bounding box center [789, 104] width 60 height 15
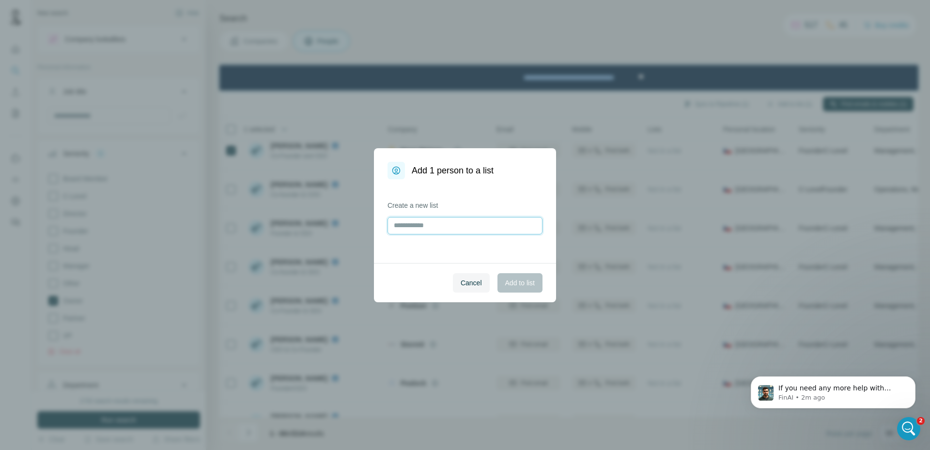
click at [437, 220] on input "text" at bounding box center [464, 225] width 155 height 17
type input "*"
type input "**********"
click at [538, 289] on button "Add to list" at bounding box center [519, 282] width 45 height 19
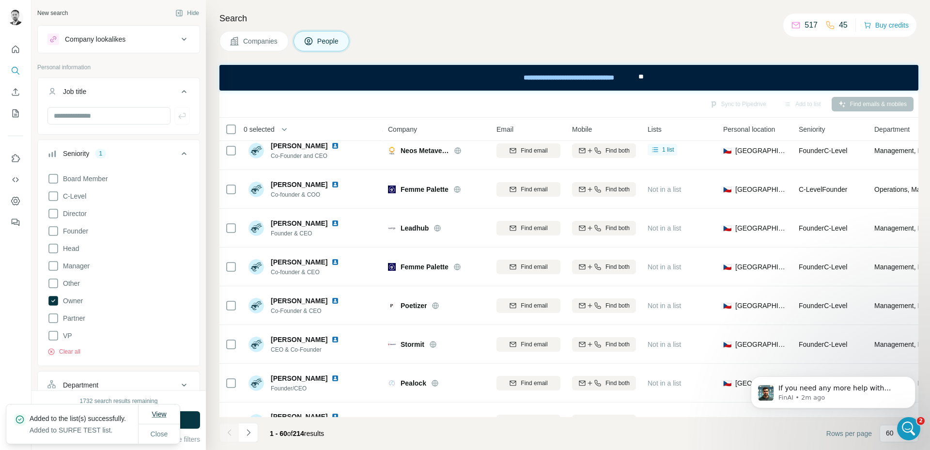
click at [157, 411] on span "View" at bounding box center [159, 414] width 15 height 8
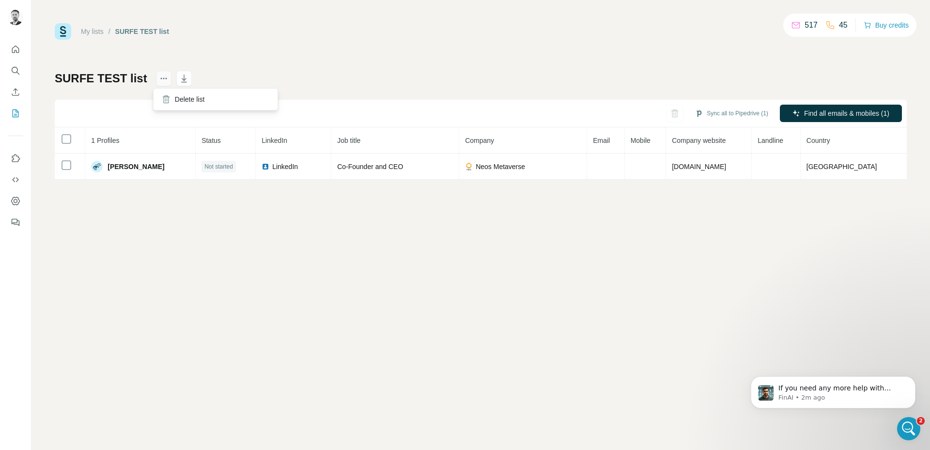
click at [160, 78] on icon "actions" at bounding box center [160, 78] width 1 height 1
click at [179, 77] on icon "button" at bounding box center [184, 79] width 10 height 10
click at [521, 68] on div "My lists / SURFE TEST list 517 45 Buy credits SURFE TEST list Sync all to Piped…" at bounding box center [481, 101] width 852 height 156
click at [300, 243] on div "My lists / SURFE TEST list 517 45 Buy credits SURFE TEST list Sync all to Piped…" at bounding box center [480, 225] width 898 height 450
click at [314, 78] on div "SURFE TEST list Sync all to Pipedrive (1) Find all emails & mobiles (1) 1 Profi…" at bounding box center [481, 125] width 852 height 109
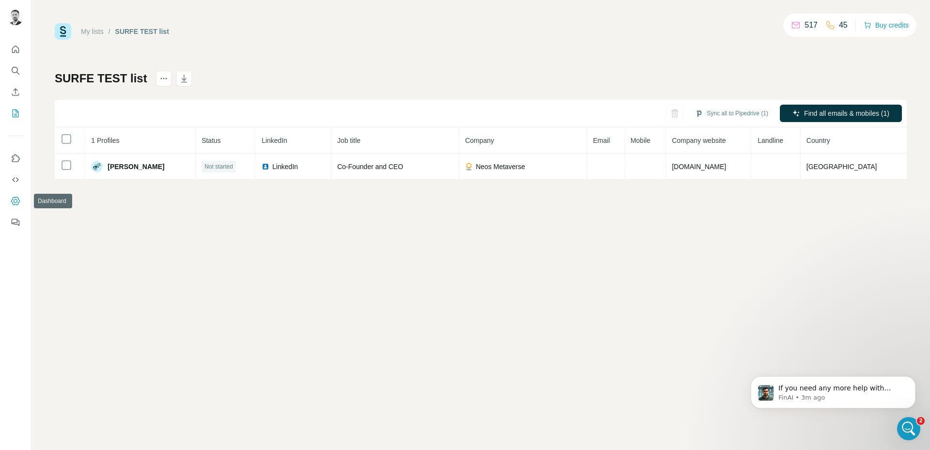
click at [21, 199] on button "Dashboard" at bounding box center [15, 200] width 15 height 17
click at [18, 49] on icon "Quick start" at bounding box center [16, 50] width 10 height 10
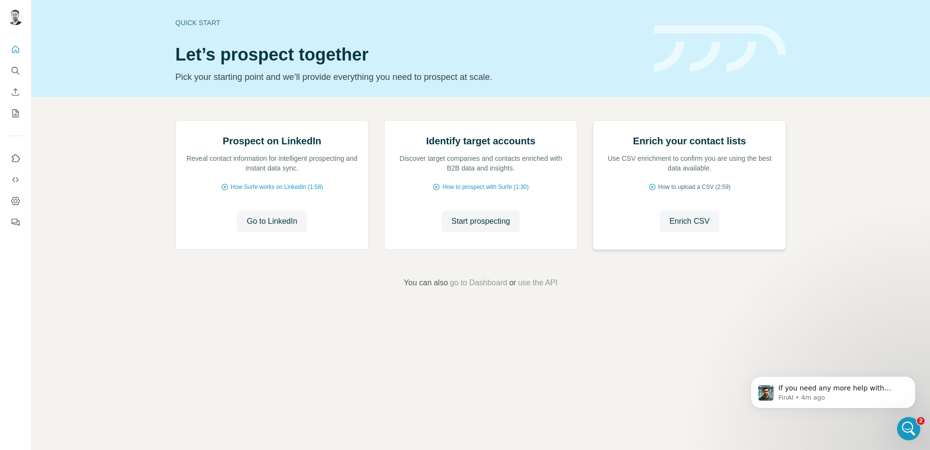
click at [674, 191] on span "How to upload a CSV (2:59)" at bounding box center [694, 187] width 72 height 9
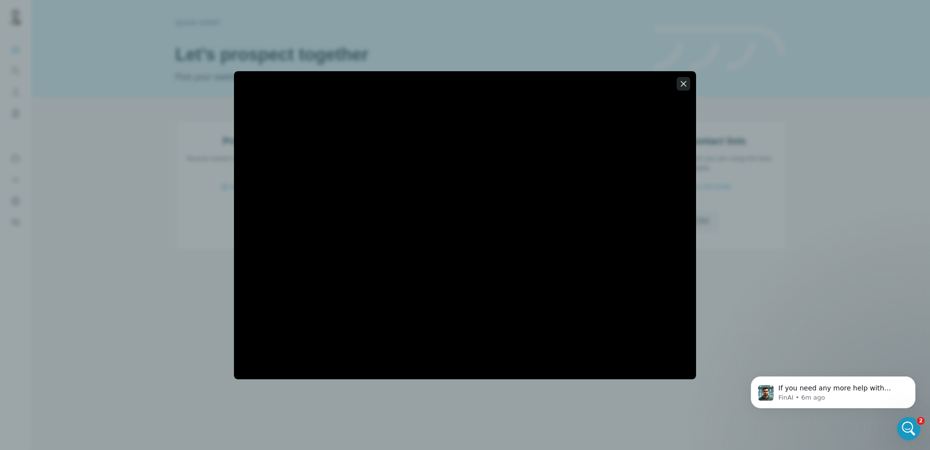
click at [685, 88] on icon "button" at bounding box center [684, 84] width 10 height 10
